Goal: Task Accomplishment & Management: Manage account settings

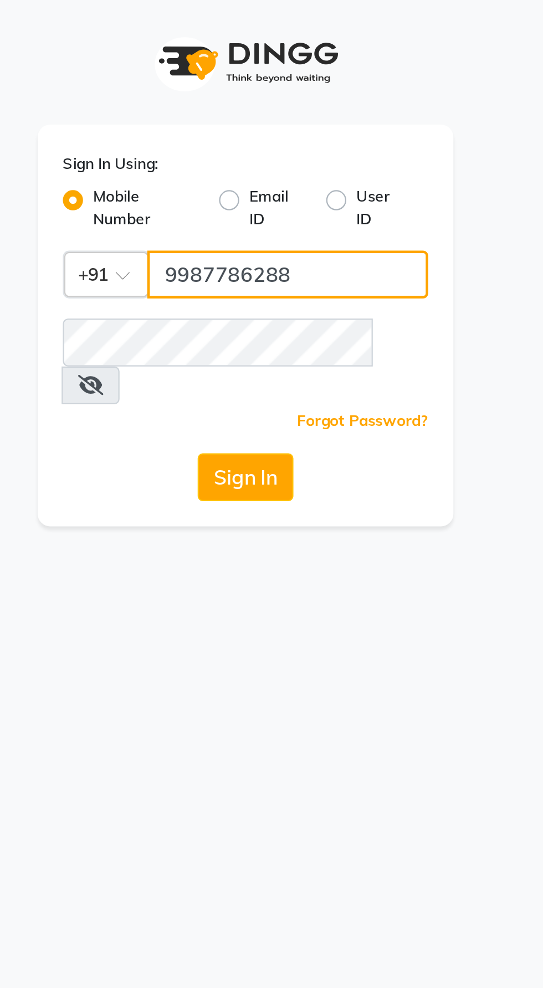
click at [247, 124] on input "9987786288" at bounding box center [290, 120] width 124 height 21
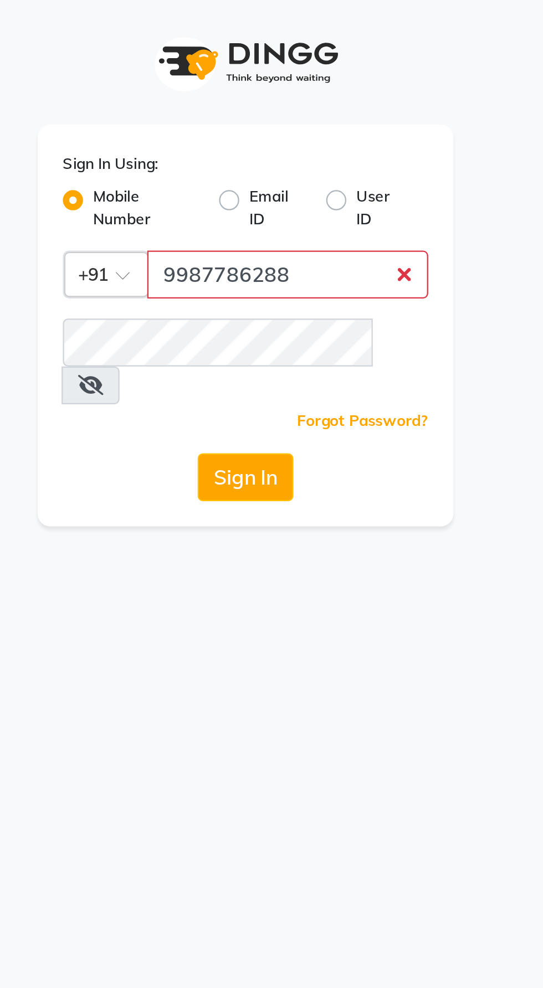
click at [250, 199] on button "Sign In" at bounding box center [271, 209] width 42 height 21
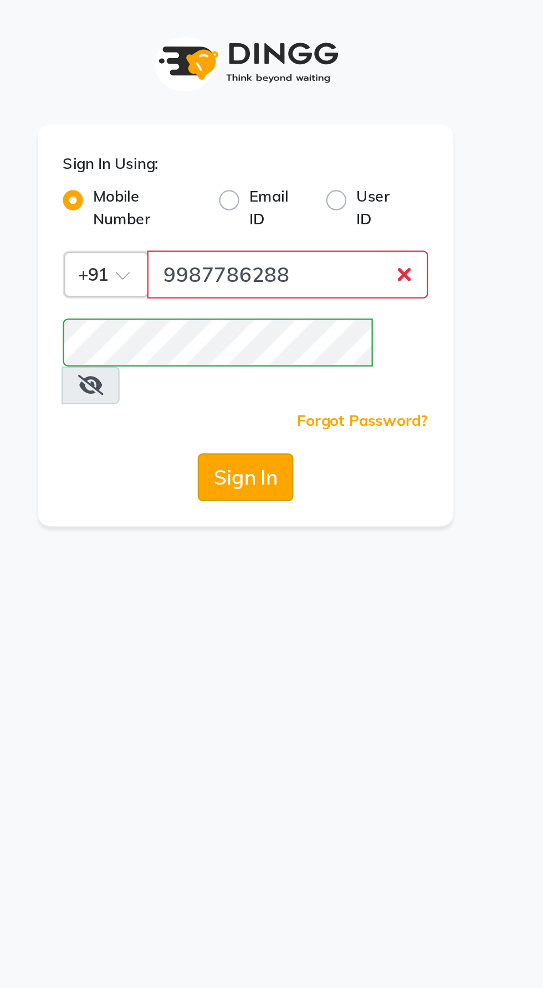
click at [266, 199] on button "Sign In" at bounding box center [271, 209] width 42 height 21
click at [275, 199] on button "Sign In" at bounding box center [271, 209] width 42 height 21
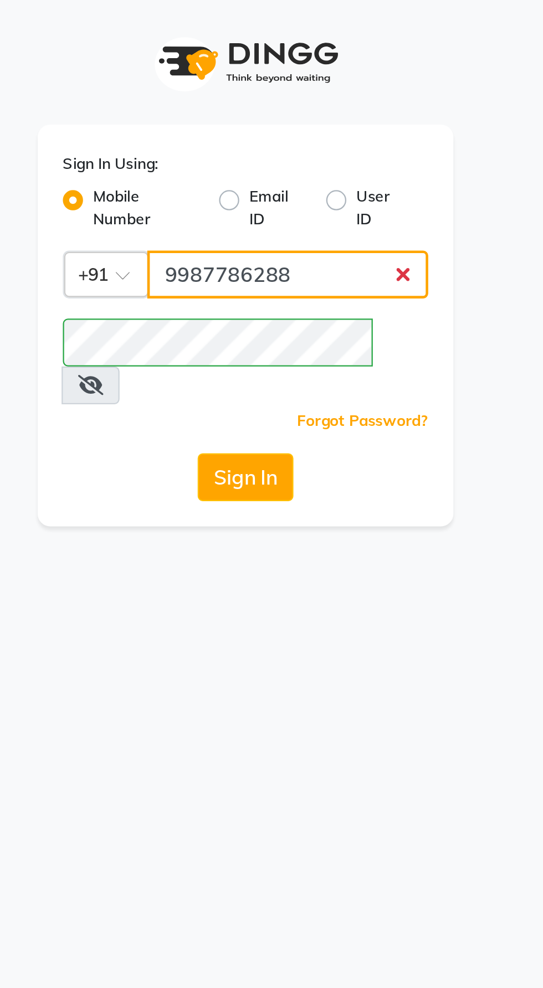
click at [344, 124] on input "9987786288" at bounding box center [290, 120] width 124 height 21
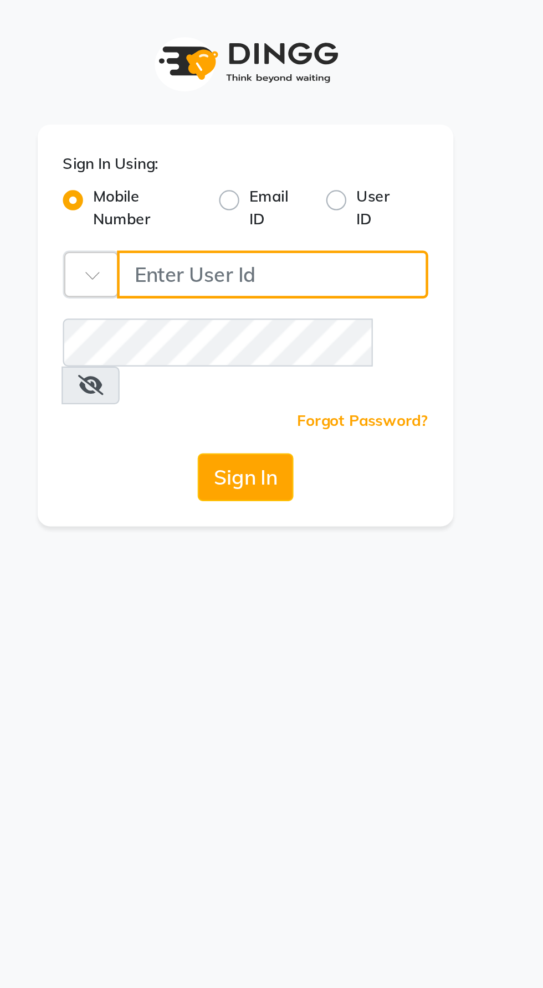
click at [247, 115] on input "Username" at bounding box center [283, 120] width 137 height 21
type input "9987786288"
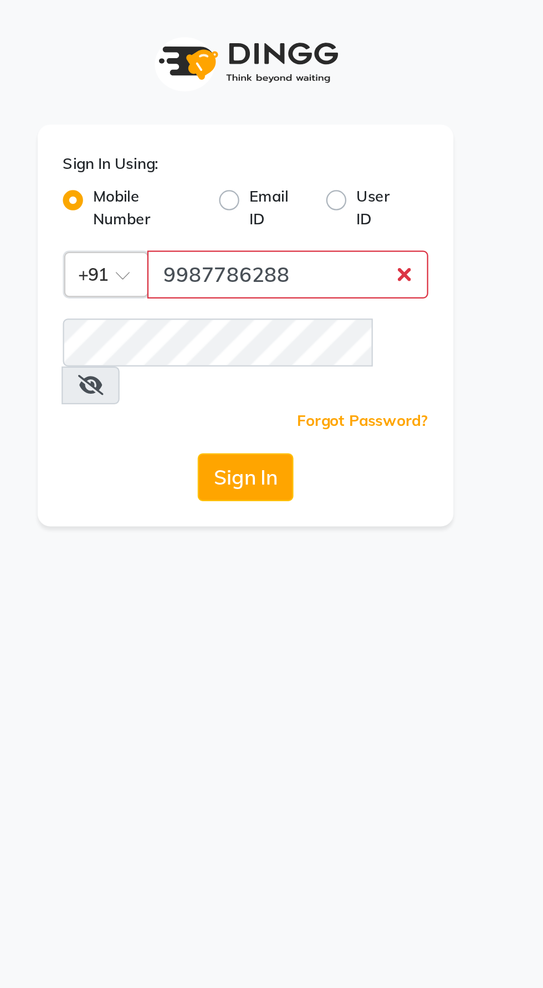
click at [250, 199] on button "Sign In" at bounding box center [271, 209] width 42 height 21
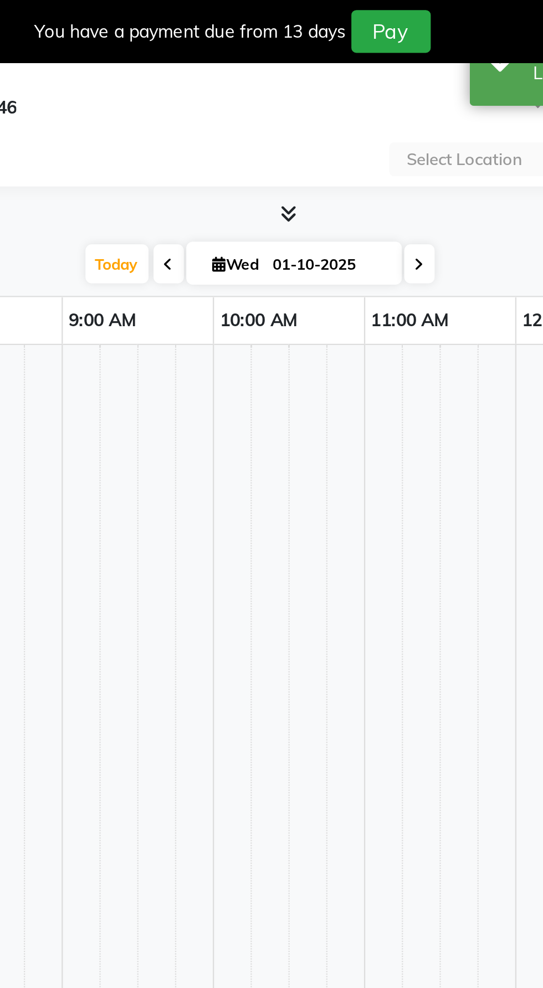
select select "en"
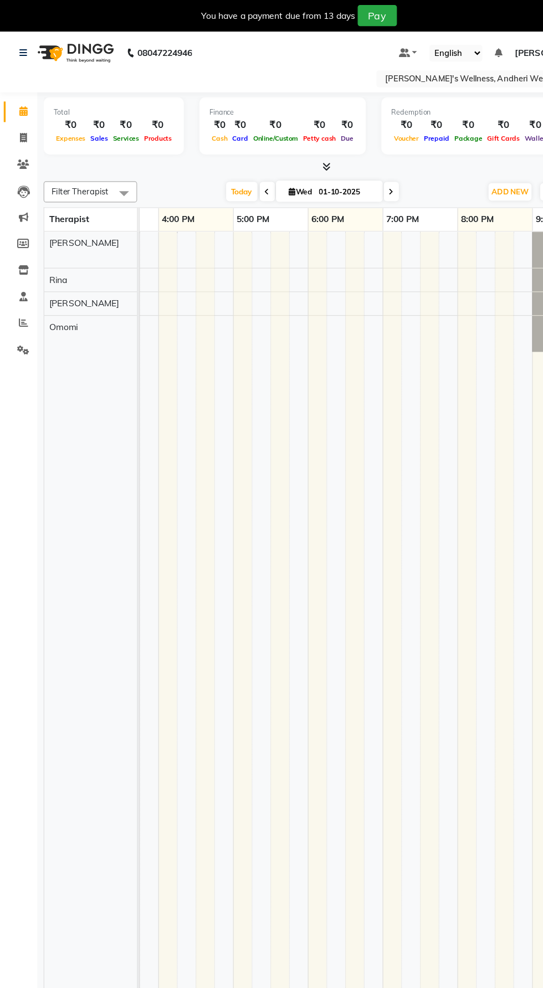
scroll to position [0, 584]
